Goal: Information Seeking & Learning: Learn about a topic

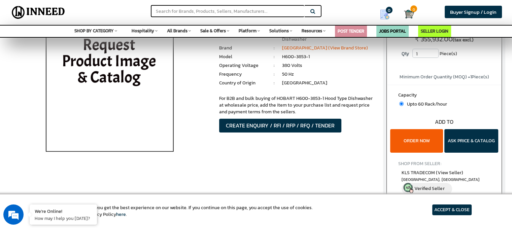
scroll to position [67, 0]
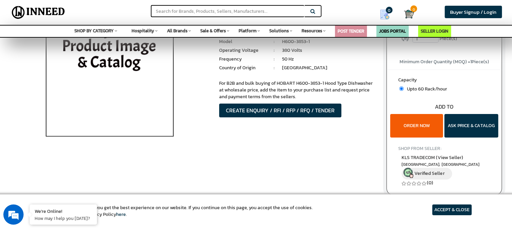
click at [114, 97] on img at bounding box center [109, 71] width 157 height 168
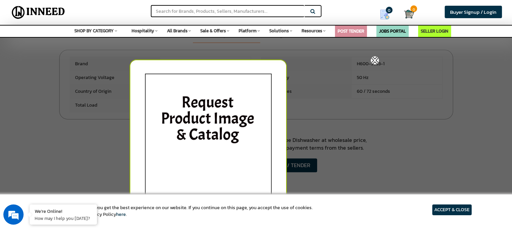
scroll to position [303, 0]
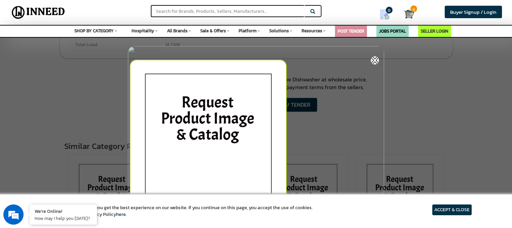
click at [290, 126] on div at bounding box center [258, 142] width 256 height 172
click at [375, 58] on img at bounding box center [375, 60] width 8 height 8
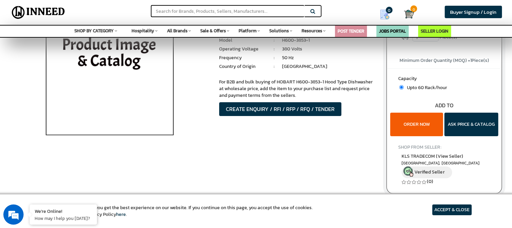
scroll to position [0, 0]
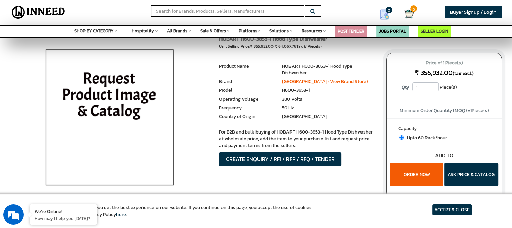
scroll to position [34, 0]
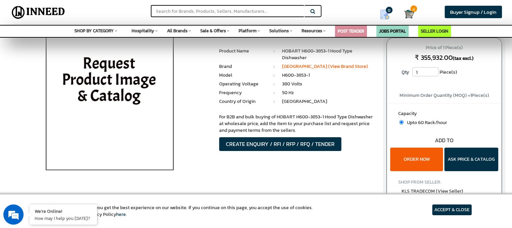
click at [120, 125] on img at bounding box center [109, 105] width 157 height 168
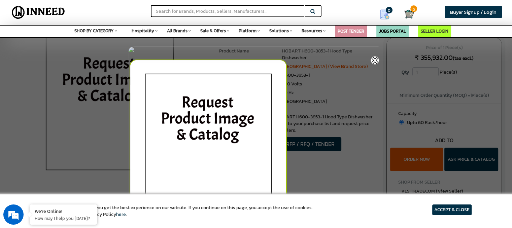
click at [224, 133] on img at bounding box center [208, 144] width 157 height 168
click at [217, 137] on img at bounding box center [208, 144] width 157 height 168
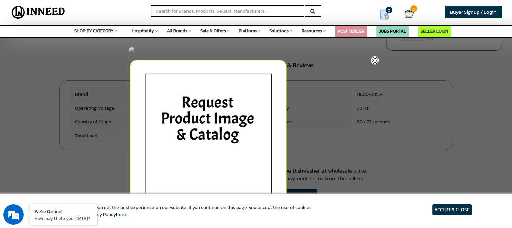
scroll to position [270, 0]
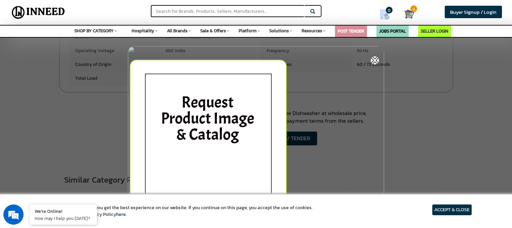
click at [375, 61] on img at bounding box center [375, 60] width 8 height 8
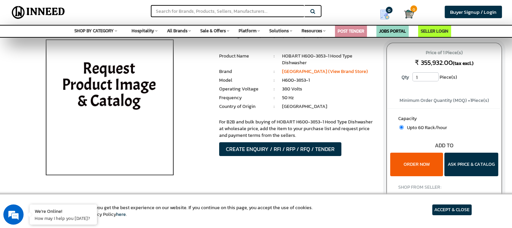
scroll to position [0, 0]
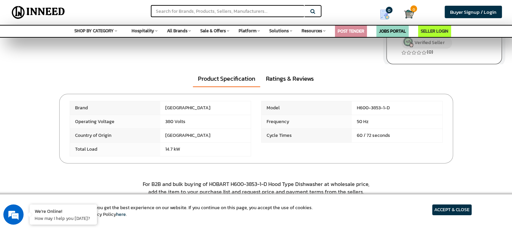
scroll to position [202, 0]
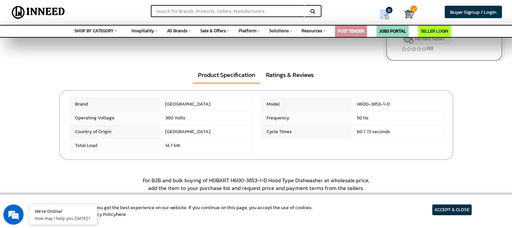
click at [451, 213] on article "ACCEPT & CLOSE" at bounding box center [452, 210] width 39 height 11
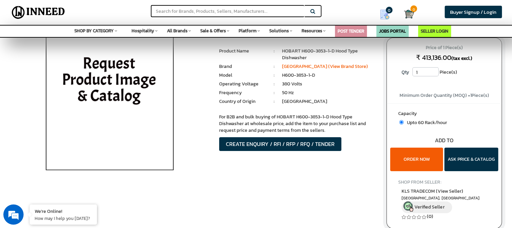
scroll to position [0, 0]
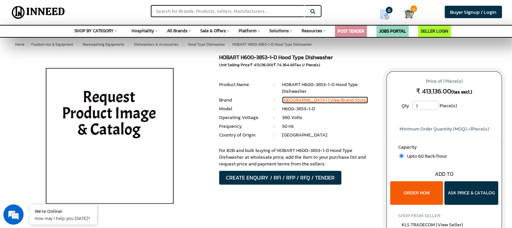
click at [304, 100] on link "[GEOGRAPHIC_DATA] (View Brand Store)" at bounding box center [325, 100] width 86 height 7
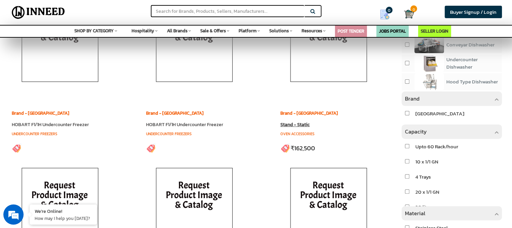
scroll to position [236, 0]
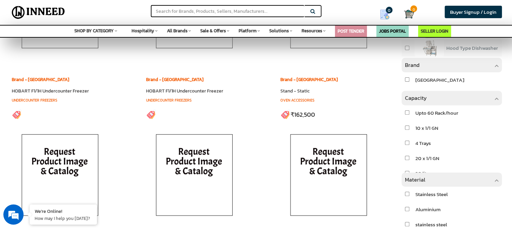
click at [308, 163] on img at bounding box center [329, 176] width 94 height 101
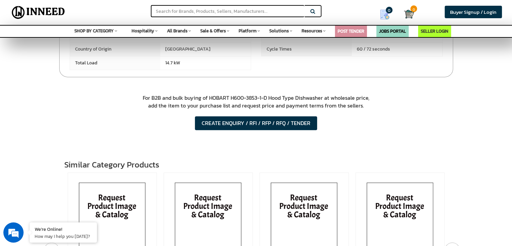
scroll to position [202, 0]
